Goal: Information Seeking & Learning: Learn about a topic

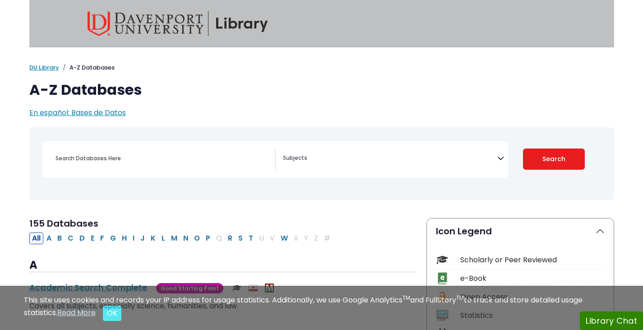
select select "Database Subject Filter"
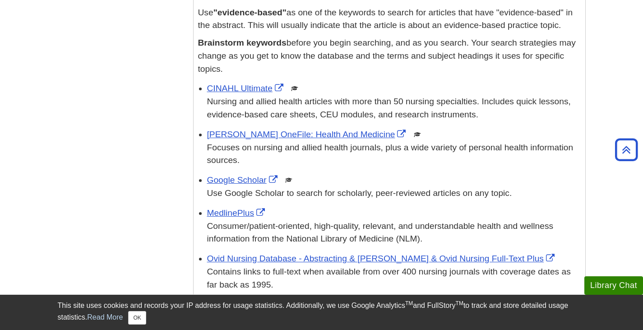
scroll to position [1093, 0]
click at [227, 86] on link "CINAHL Ultimate" at bounding box center [246, 87] width 79 height 9
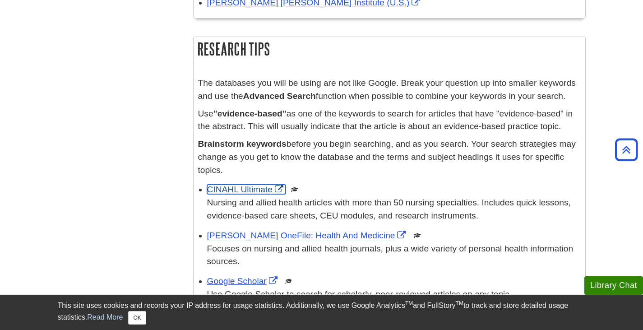
scroll to position [991, 0]
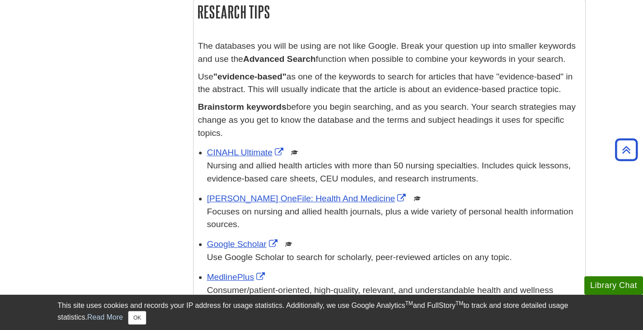
scroll to position [1030, 0]
click at [238, 152] on link "CINAHL Ultimate" at bounding box center [246, 151] width 79 height 9
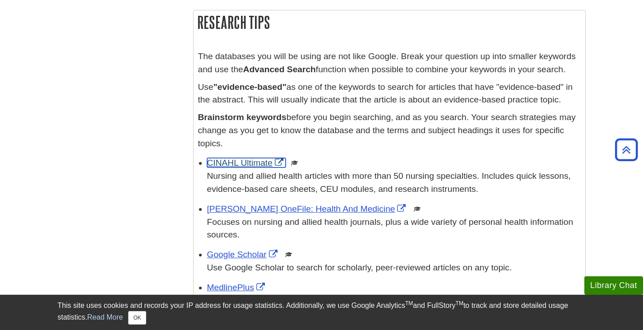
scroll to position [1020, 0]
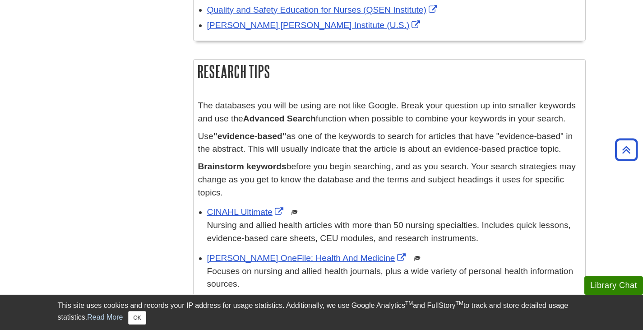
scroll to position [1004, 0]
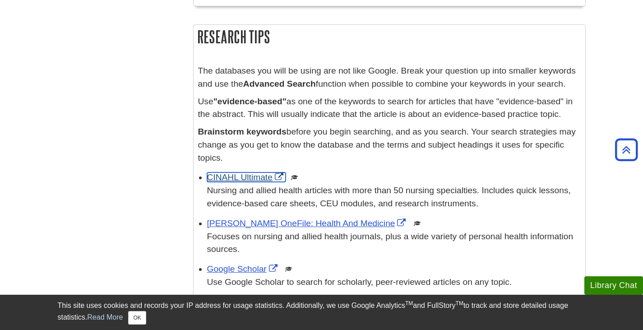
click at [261, 180] on link "CINAHL Ultimate" at bounding box center [246, 176] width 79 height 9
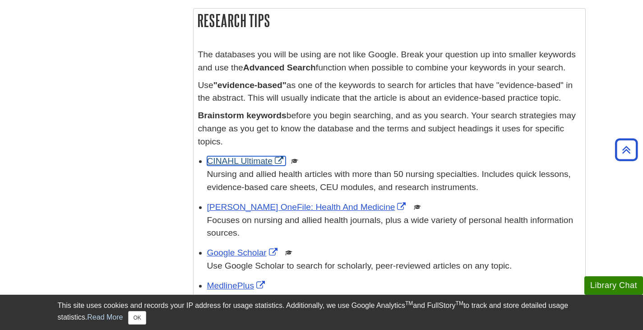
scroll to position [1021, 0]
